Goal: Task Accomplishment & Management: Use online tool/utility

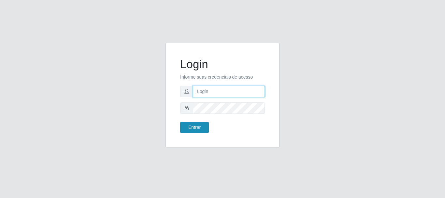
type input "[PERSON_NAME]"
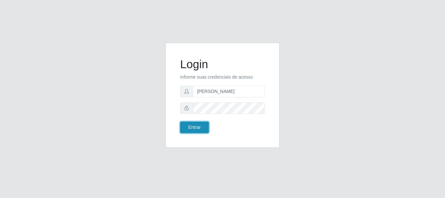
click at [203, 125] on button "Entrar" at bounding box center [194, 127] width 29 height 11
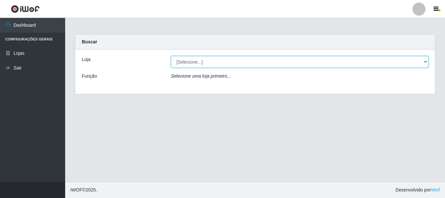
click at [184, 66] on select "[Selecione...] Bemais Supermercados - [GEOGRAPHIC_DATA]" at bounding box center [300, 61] width 258 height 11
select select "249"
click at [171, 56] on select "[Selecione...] Bemais Supermercados - [GEOGRAPHIC_DATA]" at bounding box center [300, 61] width 258 height 11
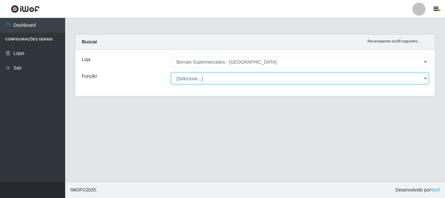
click at [187, 82] on select "[Selecione...] ASG ASG + ASG ++ Auxiliar de Depósito Auxiliar de Depósito + Aux…" at bounding box center [300, 78] width 258 height 11
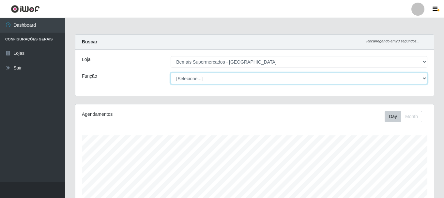
scroll to position [135, 358]
click at [170, 73] on select "[Selecione...] ASG ASG + ASG ++ Auxiliar de Depósito Auxiliar de Depósito + Aux…" at bounding box center [298, 78] width 257 height 11
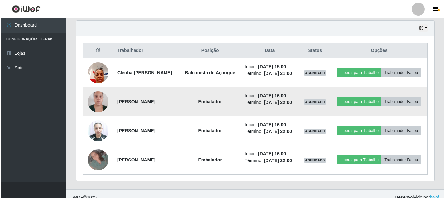
scroll to position [228, 0]
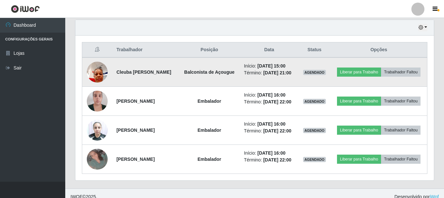
click at [99, 78] on img at bounding box center [97, 72] width 21 height 28
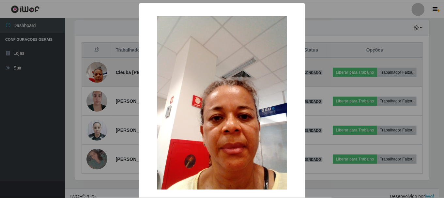
scroll to position [135, 355]
click at [99, 78] on div "× OK Cancel" at bounding box center [222, 99] width 445 height 198
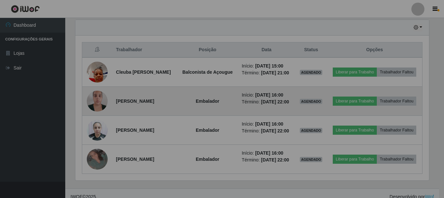
scroll to position [135, 358]
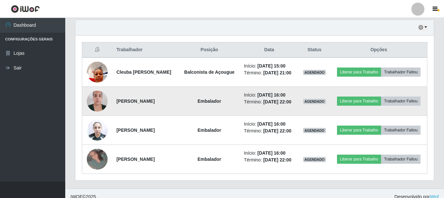
click at [98, 109] on img at bounding box center [97, 101] width 21 height 28
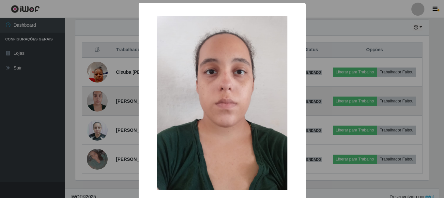
scroll to position [135, 355]
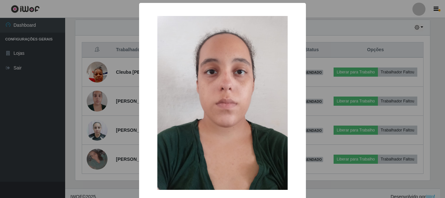
click at [98, 108] on div "× OK Cancel" at bounding box center [222, 99] width 445 height 198
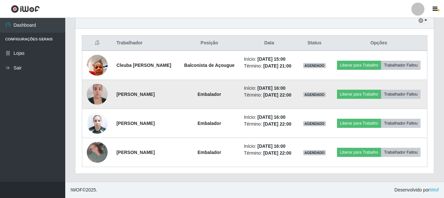
scroll to position [255, 0]
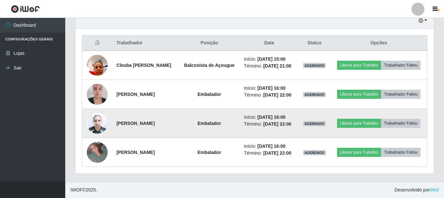
click at [99, 111] on img at bounding box center [97, 123] width 21 height 28
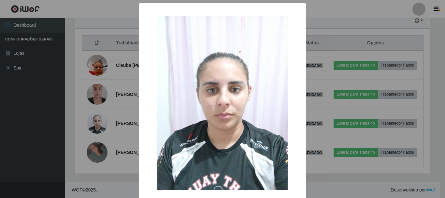
click at [113, 85] on div "× OK Cancel" at bounding box center [222, 99] width 445 height 198
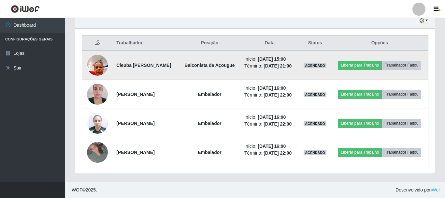
scroll to position [135, 358]
click at [104, 51] on img at bounding box center [97, 65] width 21 height 28
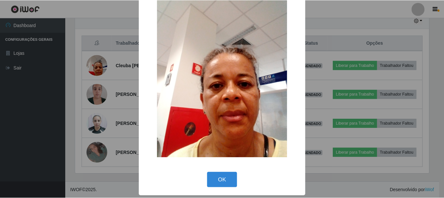
scroll to position [33, 0]
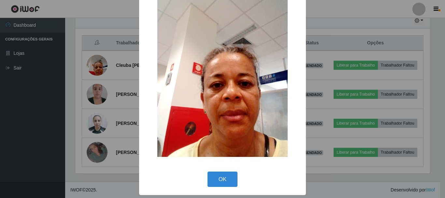
click at [153, 94] on div "×" at bounding box center [223, 70] width 154 height 187
click at [126, 100] on div "× OK Cancel" at bounding box center [222, 99] width 445 height 198
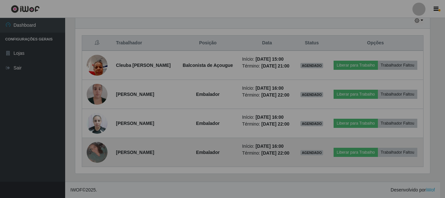
scroll to position [135, 358]
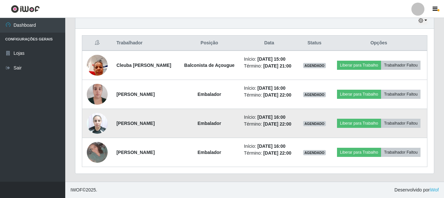
click at [102, 110] on img at bounding box center [97, 123] width 21 height 28
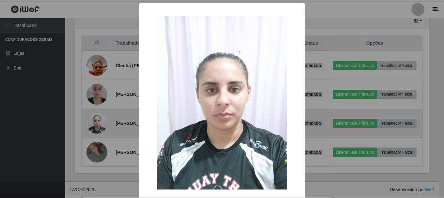
scroll to position [135, 355]
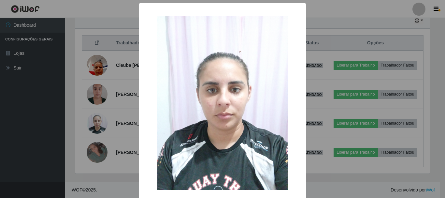
click at [102, 110] on div "× OK Cancel" at bounding box center [222, 99] width 445 height 198
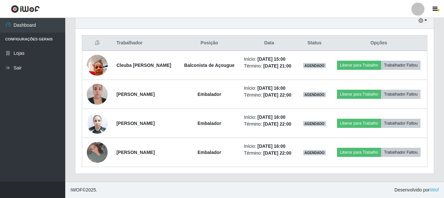
scroll to position [135, 358]
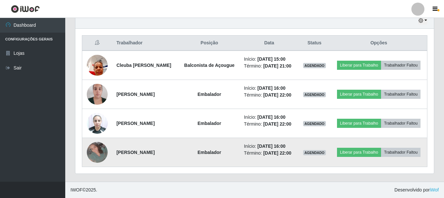
click at [106, 145] on td at bounding box center [97, 152] width 30 height 29
click at [101, 145] on img at bounding box center [97, 152] width 21 height 21
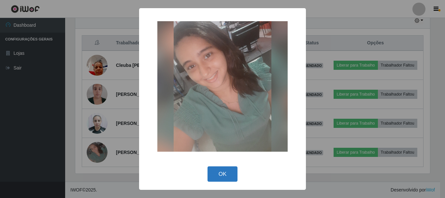
click at [218, 173] on button "OK" at bounding box center [223, 173] width 30 height 15
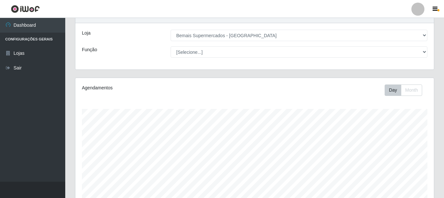
scroll to position [0, 0]
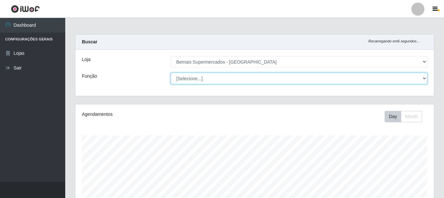
click at [399, 81] on select "[Selecione...] ASG ASG + ASG ++ Auxiliar de Depósito Auxiliar de Depósito + Aux…" at bounding box center [298, 78] width 257 height 11
select select "72"
click at [170, 73] on select "[Selecione...] ASG ASG + ASG ++ Auxiliar de Depósito Auxiliar de Depósito + Aux…" at bounding box center [298, 78] width 257 height 11
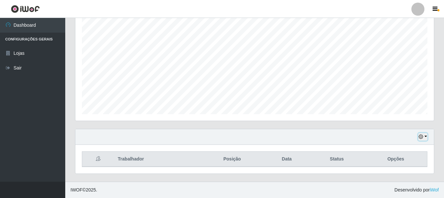
click at [421, 137] on icon "button" at bounding box center [420, 136] width 5 height 5
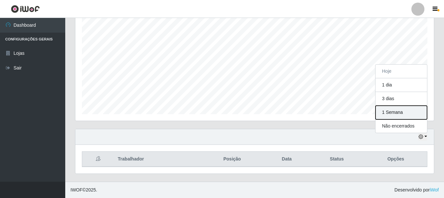
click at [395, 116] on button "1 Semana" at bounding box center [401, 113] width 52 height 14
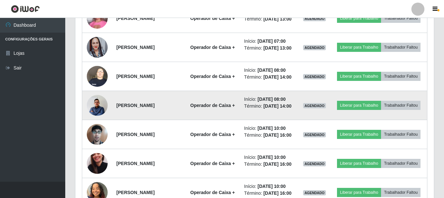
click at [98, 119] on img at bounding box center [97, 105] width 21 height 27
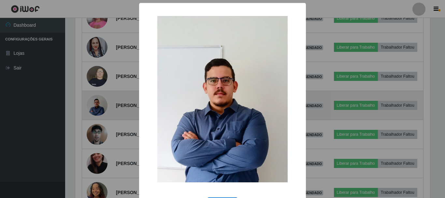
click at [97, 121] on div "× OK Cancel" at bounding box center [222, 99] width 445 height 198
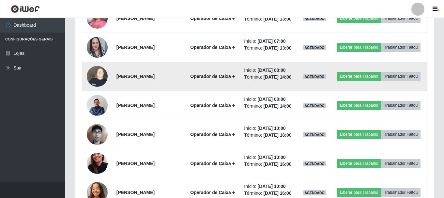
click at [99, 89] on img at bounding box center [97, 76] width 21 height 28
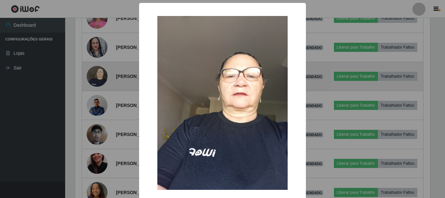
click at [99, 89] on div "× OK Cancel" at bounding box center [222, 99] width 445 height 198
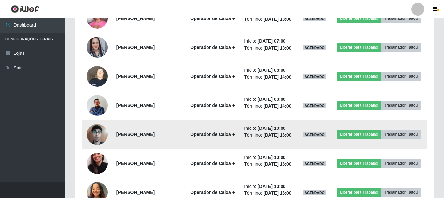
click at [98, 148] on img at bounding box center [97, 134] width 21 height 28
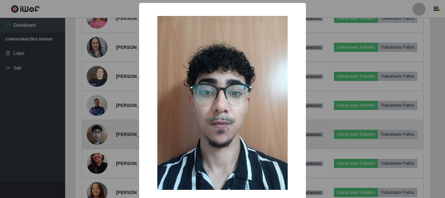
click at [98, 156] on div "× OK Cancel" at bounding box center [222, 99] width 445 height 198
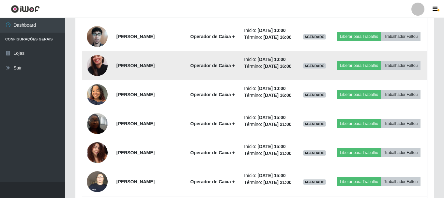
click at [99, 84] on img at bounding box center [97, 65] width 21 height 37
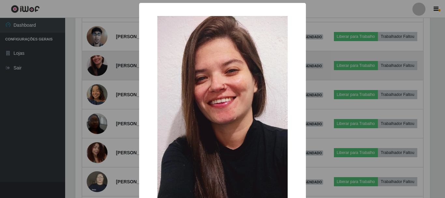
click at [99, 93] on div "× OK Cancel" at bounding box center [222, 99] width 445 height 198
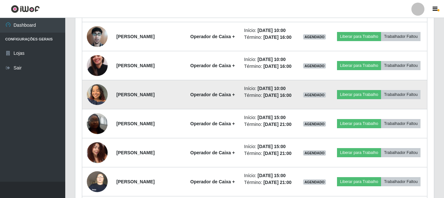
click at [96, 108] on img at bounding box center [97, 95] width 21 height 28
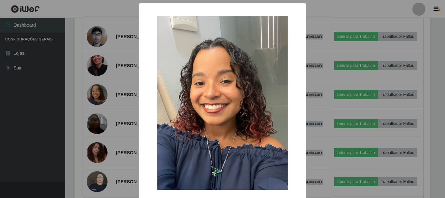
click at [96, 122] on div "× OK Cancel" at bounding box center [222, 99] width 445 height 198
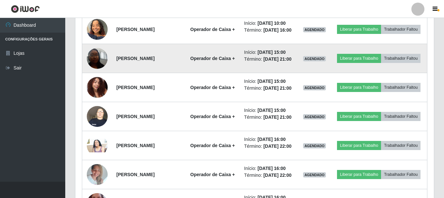
click at [96, 72] on img at bounding box center [97, 58] width 21 height 28
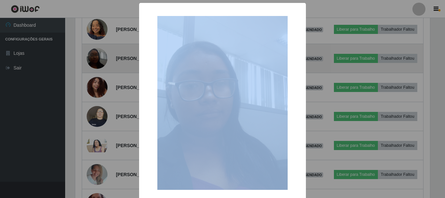
click at [96, 97] on div "× OK Cancel" at bounding box center [222, 99] width 445 height 198
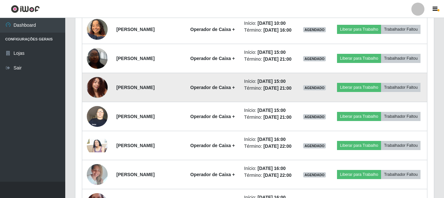
click at [100, 101] on img at bounding box center [97, 87] width 21 height 28
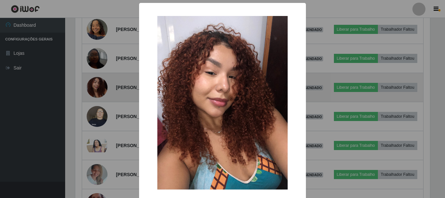
click at [100, 126] on div "× OK Cancel" at bounding box center [222, 99] width 445 height 198
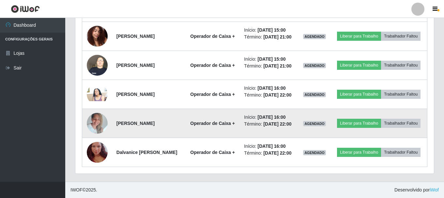
click at [100, 130] on img at bounding box center [97, 123] width 21 height 28
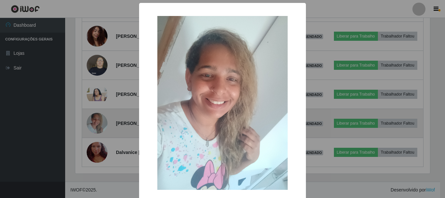
click at [100, 130] on div "× OK Cancel" at bounding box center [222, 99] width 445 height 198
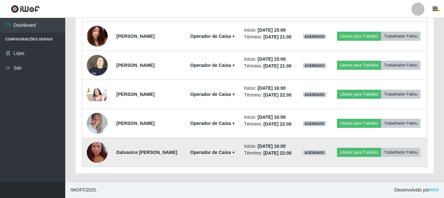
click at [97, 166] on img at bounding box center [97, 152] width 21 height 37
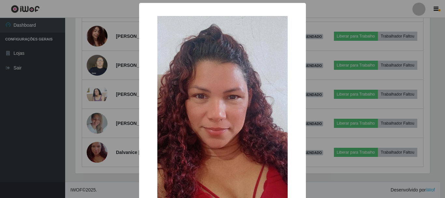
click at [98, 166] on div "× OK Cancel" at bounding box center [222, 99] width 445 height 198
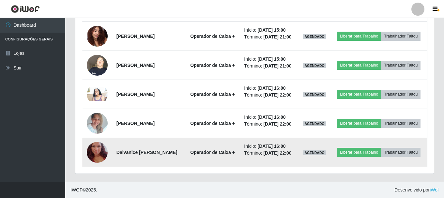
click at [100, 154] on img at bounding box center [97, 152] width 21 height 37
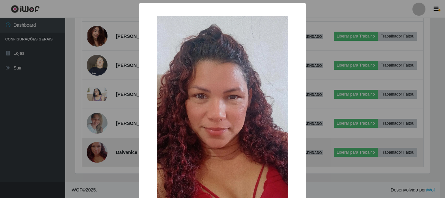
click at [100, 154] on div "× OK Cancel" at bounding box center [222, 99] width 445 height 198
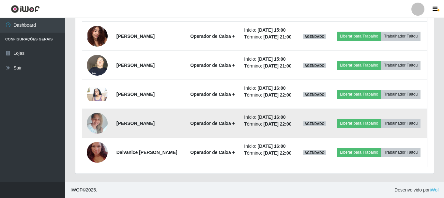
click at [98, 122] on img at bounding box center [97, 123] width 21 height 28
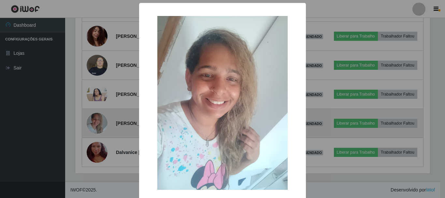
click at [98, 122] on div "× OK Cancel" at bounding box center [222, 99] width 445 height 198
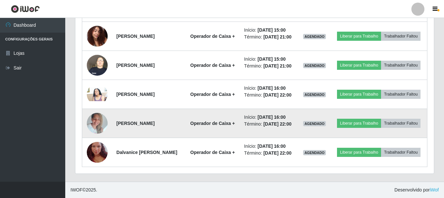
scroll to position [135, 358]
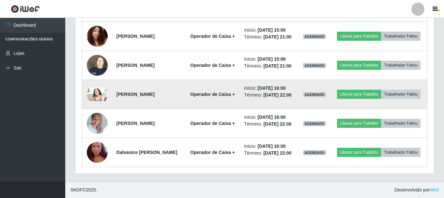
click at [99, 88] on img at bounding box center [97, 94] width 21 height 14
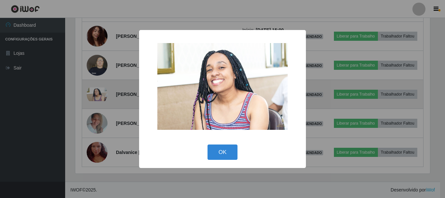
click at [99, 88] on div "× OK Cancel" at bounding box center [222, 99] width 445 height 198
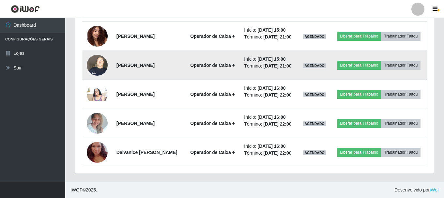
scroll to position [135, 358]
click at [98, 51] on img at bounding box center [97, 65] width 21 height 28
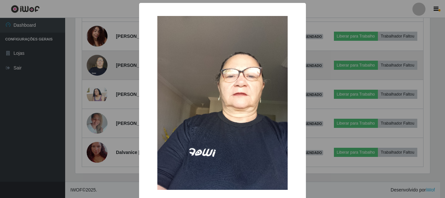
click at [98, 50] on div "× OK Cancel" at bounding box center [222, 99] width 445 height 198
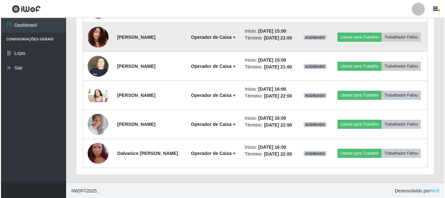
scroll to position [495, 0]
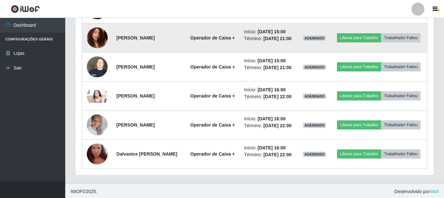
click at [98, 52] on img at bounding box center [97, 38] width 21 height 28
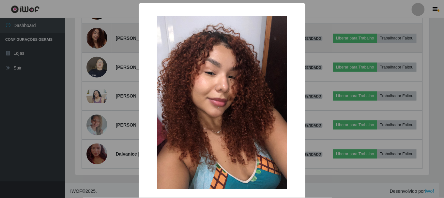
scroll to position [135, 355]
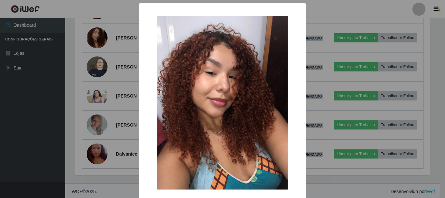
click at [118, 105] on div "× OK Cancel" at bounding box center [222, 99] width 445 height 198
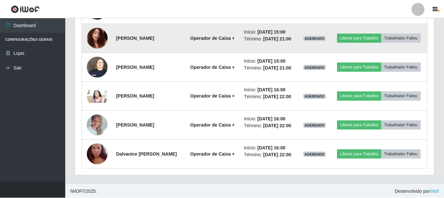
scroll to position [135, 358]
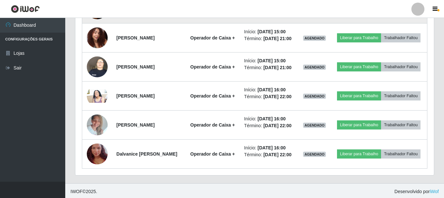
click at [102, 22] on img at bounding box center [97, 9] width 21 height 28
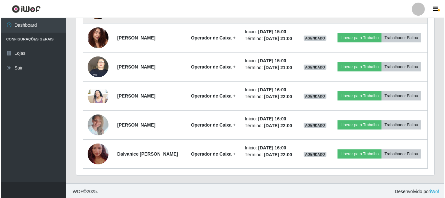
scroll to position [135, 355]
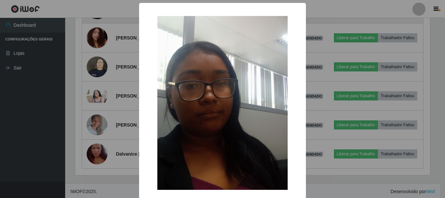
click at [102, 43] on div "× OK Cancel" at bounding box center [222, 99] width 445 height 198
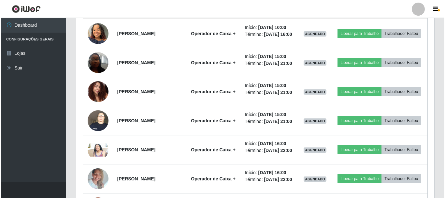
scroll to position [429, 0]
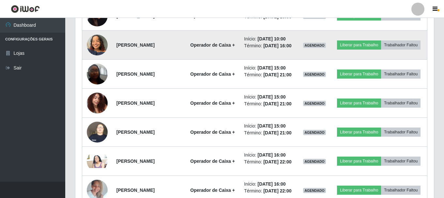
click at [95, 59] on img at bounding box center [97, 45] width 21 height 28
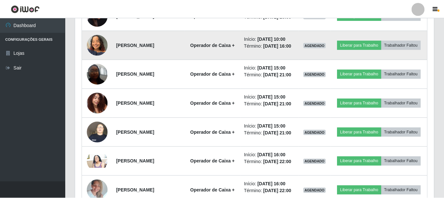
scroll to position [135, 355]
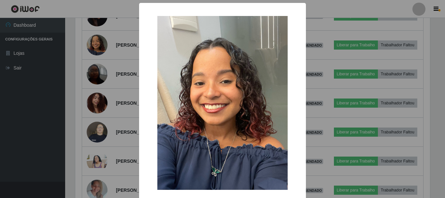
click at [96, 73] on div "× OK Cancel" at bounding box center [222, 99] width 445 height 198
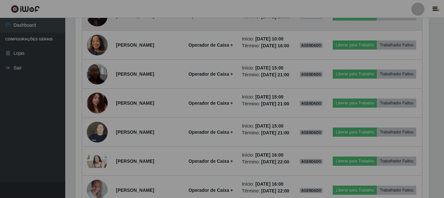
scroll to position [325851, 325628]
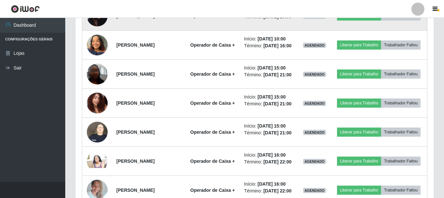
click at [95, 35] on img at bounding box center [97, 15] width 21 height 37
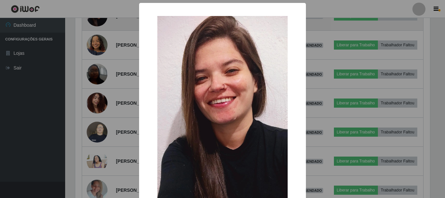
click at [95, 52] on div "× OK Cancel" at bounding box center [222, 99] width 445 height 198
